Goal: Navigation & Orientation: Find specific page/section

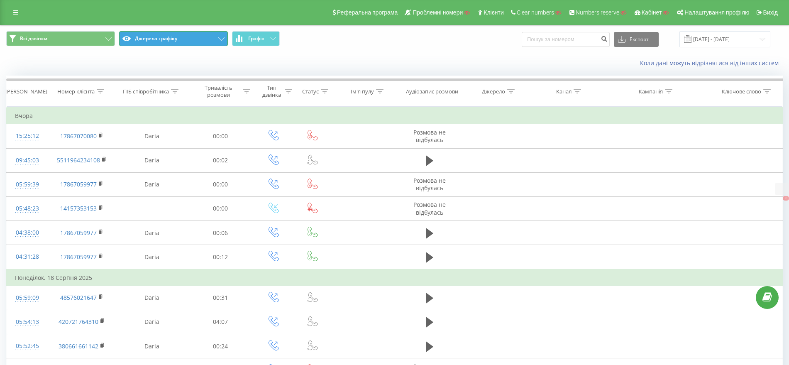
click at [161, 37] on button "Джерела трафіку" at bounding box center [173, 38] width 109 height 15
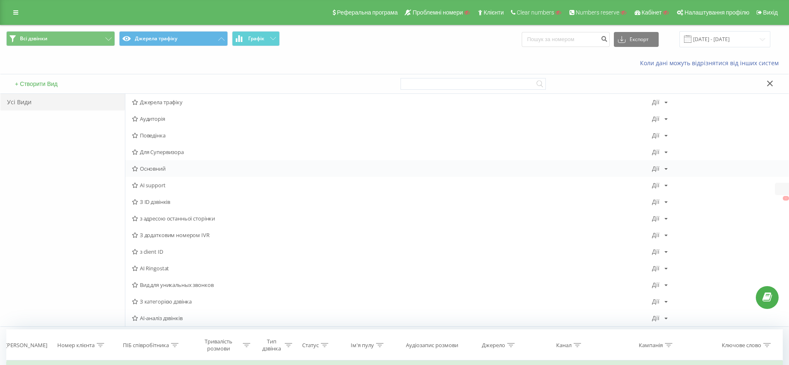
click at [158, 170] on span "Основний" at bounding box center [392, 169] width 520 height 6
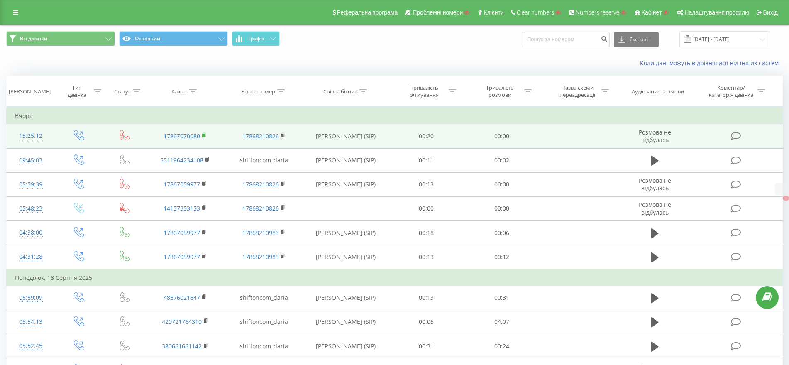
click at [203, 135] on rect at bounding box center [203, 136] width 2 height 4
click at [283, 135] on rect at bounding box center [282, 136] width 2 height 4
click at [203, 134] on rect at bounding box center [203, 136] width 2 height 4
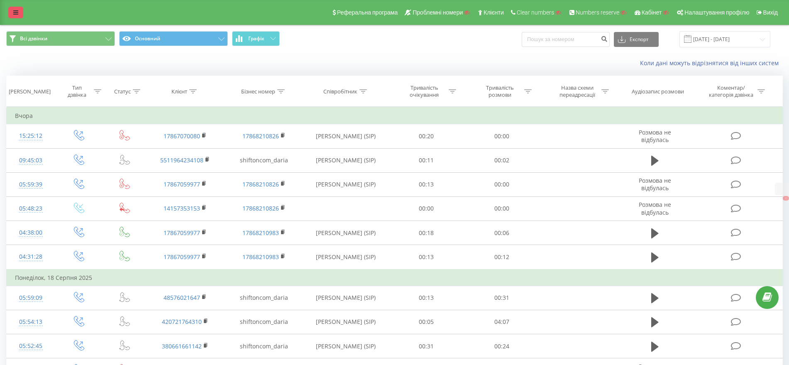
click at [22, 12] on link at bounding box center [15, 13] width 15 height 12
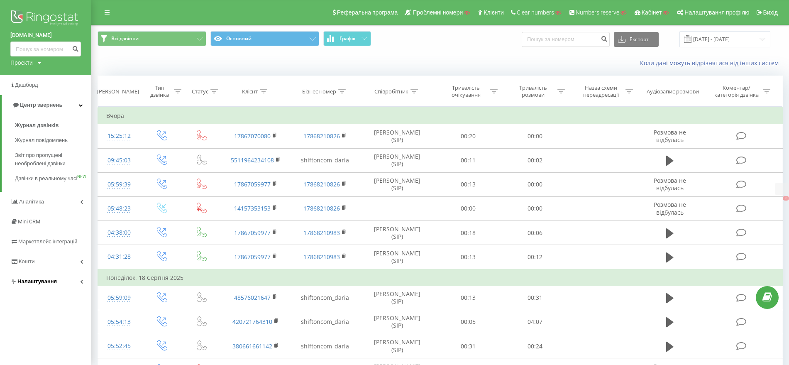
click at [60, 291] on link "Налаштування" at bounding box center [45, 281] width 91 height 20
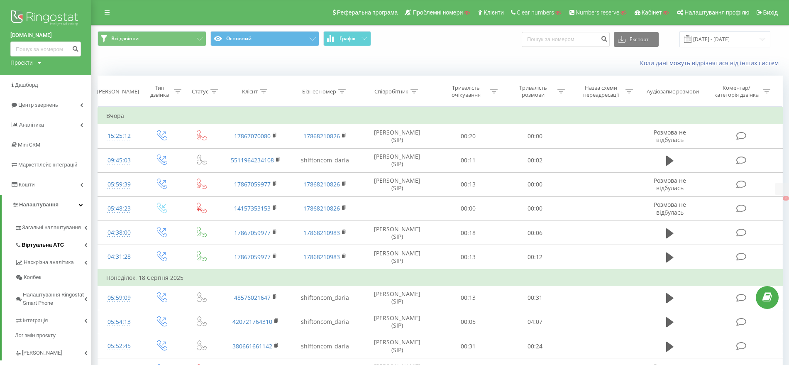
click at [41, 249] on span "Віртуальна АТС" at bounding box center [43, 245] width 42 height 8
